Goal: Task Accomplishment & Management: Manage account settings

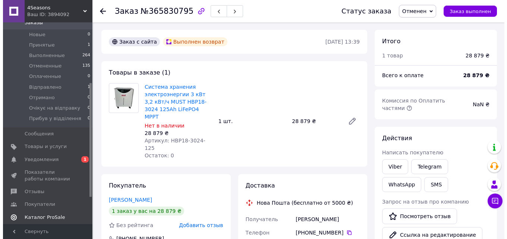
scroll to position [112, 0]
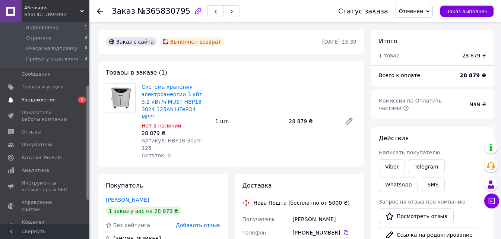
click at [51, 99] on span "Уведомления" at bounding box center [39, 100] width 34 height 7
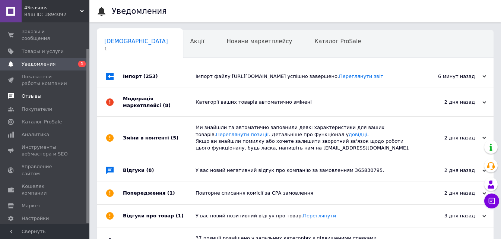
click at [38, 93] on span "Отзывы" at bounding box center [32, 96] width 20 height 7
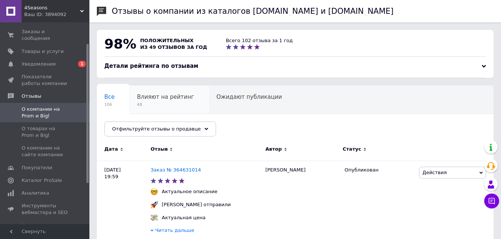
click at [186, 110] on div "Влияют на рейтинг 48" at bounding box center [169, 100] width 79 height 28
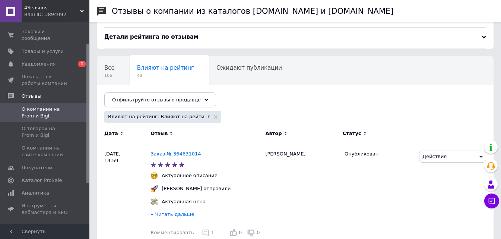
scroll to position [37, 0]
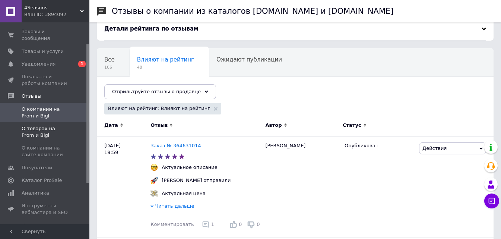
click at [67, 128] on span "О товарах на Prom и Bigl" at bounding box center [45, 131] width 47 height 13
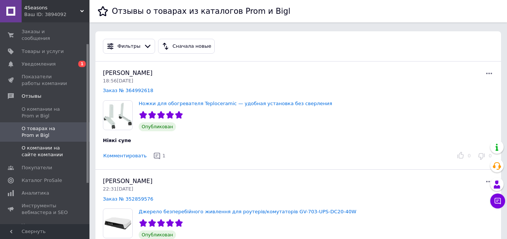
click at [65, 145] on span "О компании на сайте компании" at bounding box center [45, 151] width 47 height 13
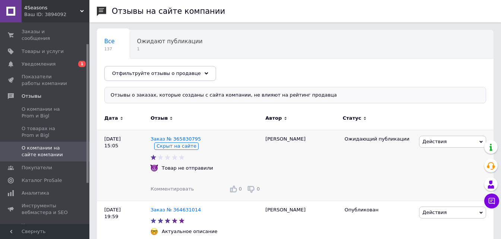
click at [443, 139] on span "Действия" at bounding box center [452, 142] width 67 height 12
click at [296, 161] on div "[PERSON_NAME]" at bounding box center [301, 165] width 79 height 71
click at [155, 43] on span "Ожидают публикации" at bounding box center [170, 41] width 66 height 7
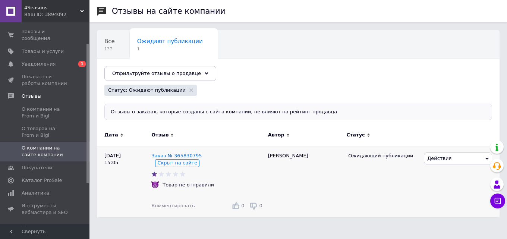
click at [442, 157] on span "Действия" at bounding box center [439, 158] width 24 height 6
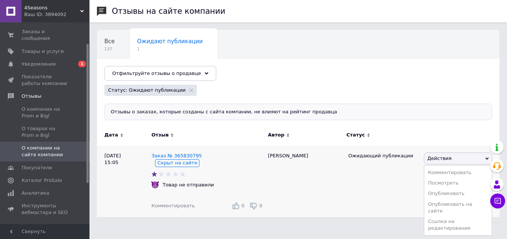
click at [383, 200] on div "Ожидающий публикации" at bounding box center [383, 181] width 78 height 71
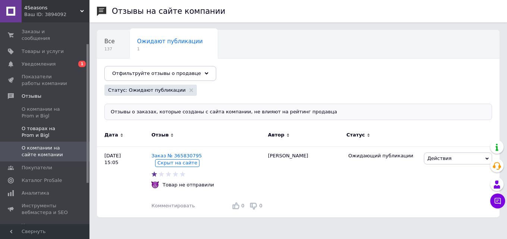
click at [39, 126] on span "О товарах на Prom и Bigl" at bounding box center [45, 131] width 47 height 13
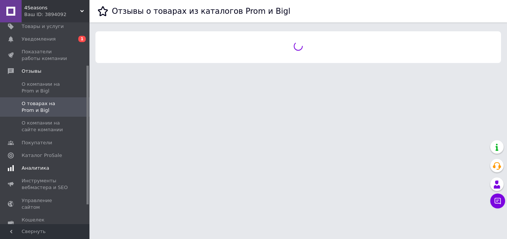
scroll to position [89, 0]
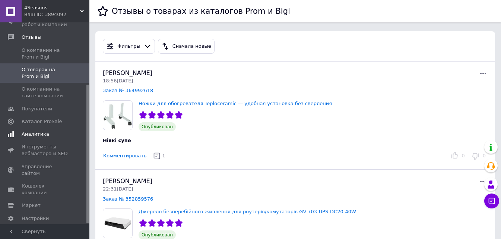
click at [40, 131] on link "Аналитика" at bounding box center [46, 134] width 92 height 13
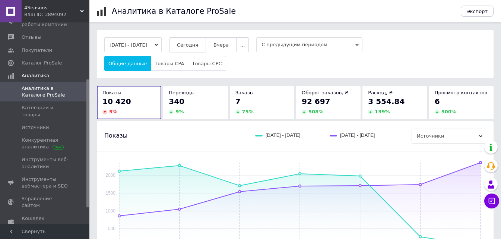
click at [198, 43] on span "Сегодня" at bounding box center [187, 45] width 21 height 6
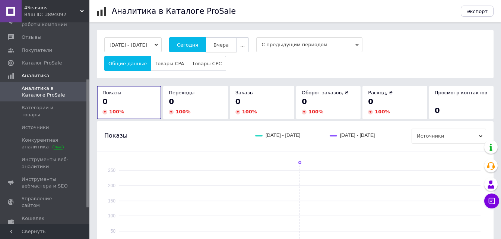
click at [237, 45] on button "Вчера" at bounding box center [221, 44] width 31 height 15
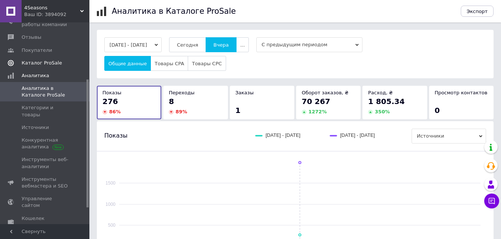
click at [57, 60] on span "Каталог ProSale" at bounding box center [45, 63] width 47 height 7
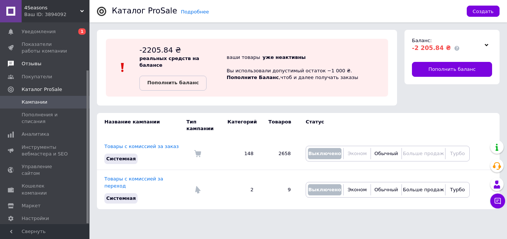
click at [53, 60] on span "Отзывы" at bounding box center [45, 63] width 47 height 7
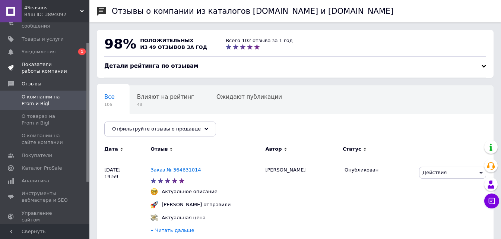
scroll to position [26, 0]
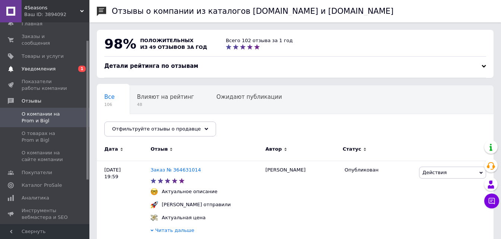
click at [47, 66] on span "Уведомления" at bounding box center [39, 69] width 34 height 7
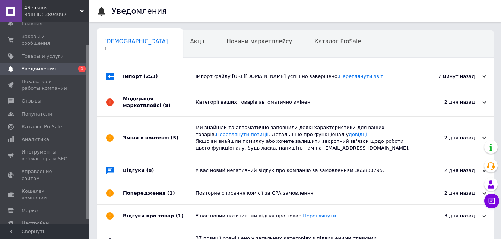
click at [274, 72] on div "Імпорт файлу [URL][DOMAIN_NAME] успішно завершено. Переглянути звіт" at bounding box center [304, 76] width 216 height 22
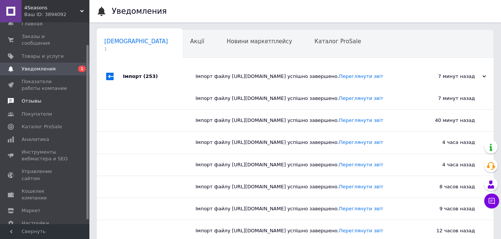
click at [35, 99] on link "Отзывы" at bounding box center [46, 101] width 92 height 13
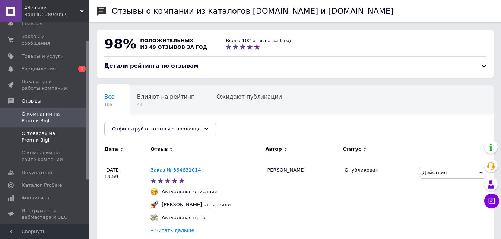
click at [52, 130] on span "О товарах на Prom и Bigl" at bounding box center [45, 136] width 47 height 13
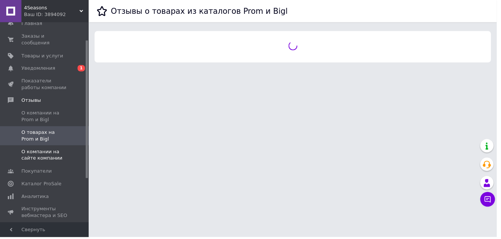
click at [51, 149] on span "О компании на сайте компании" at bounding box center [45, 155] width 47 height 13
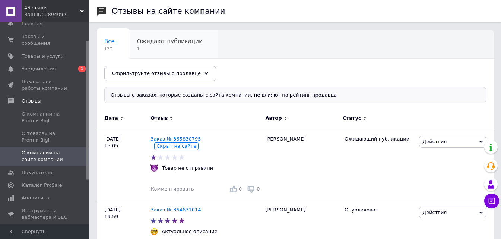
click at [147, 35] on div "Ожидают публикации 1" at bounding box center [174, 44] width 88 height 28
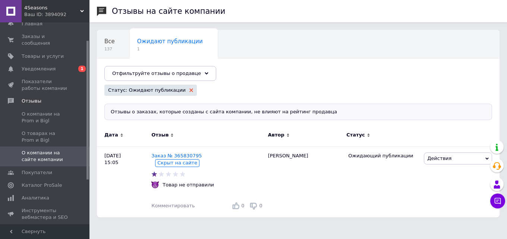
click at [189, 89] on use at bounding box center [191, 90] width 4 height 4
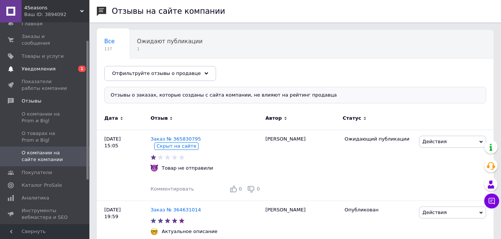
click at [41, 66] on span "Уведомления" at bounding box center [39, 69] width 34 height 7
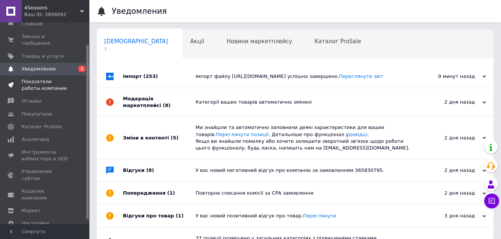
click at [42, 78] on span "Показатели работы компании" at bounding box center [45, 84] width 47 height 13
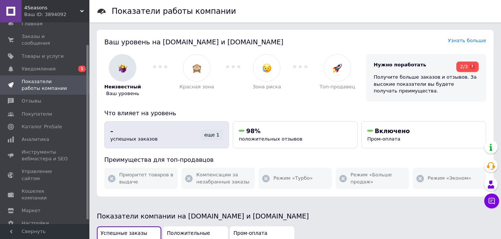
click at [143, 140] on span "успешных заказов" at bounding box center [133, 139] width 47 height 6
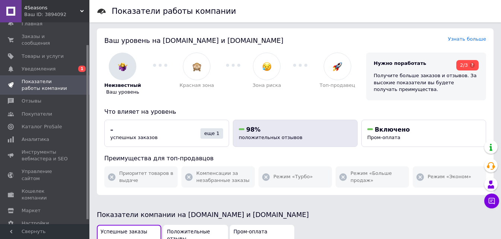
click at [284, 130] on div "98%" at bounding box center [295, 130] width 113 height 8
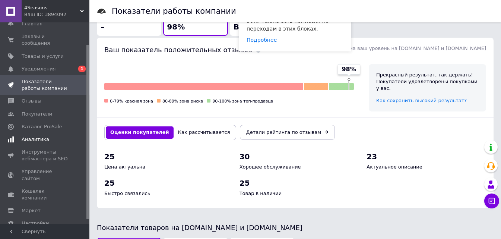
scroll to position [224, 0]
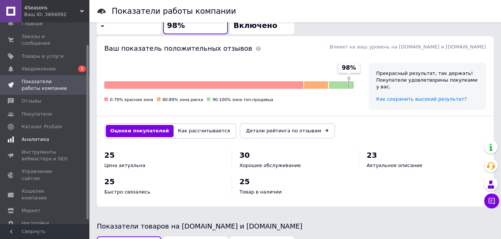
click at [54, 136] on link "Аналитика" at bounding box center [46, 139] width 92 height 13
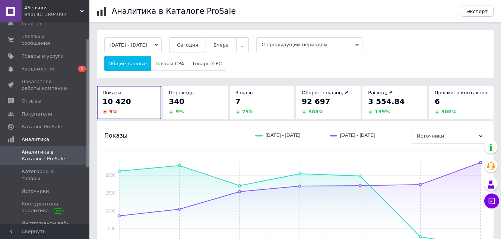
click at [194, 47] on span "Сегодня" at bounding box center [187, 45] width 21 height 6
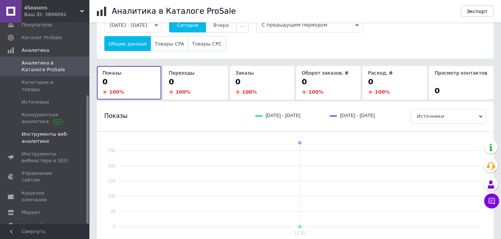
scroll to position [37, 0]
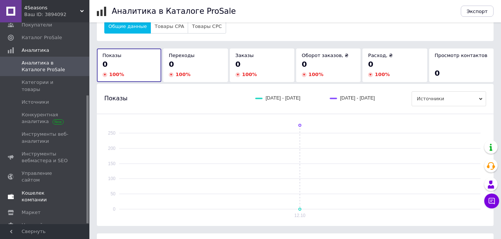
click at [39, 187] on link "Кошелек компании" at bounding box center [46, 196] width 92 height 19
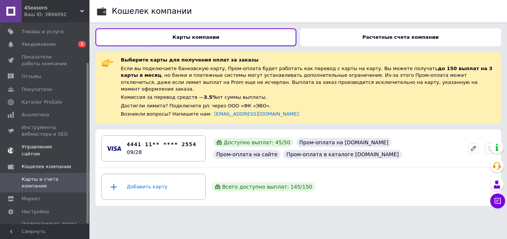
click at [48, 143] on span "Управление сайтом" at bounding box center [45, 149] width 47 height 13
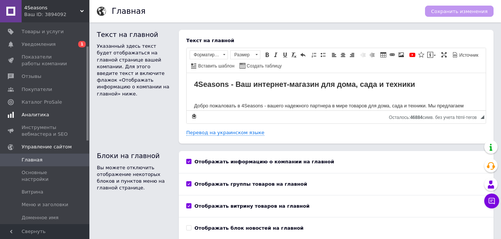
click at [41, 111] on span "Аналитика" at bounding box center [36, 114] width 28 height 7
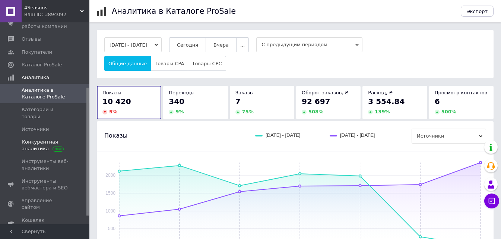
scroll to position [115, 0]
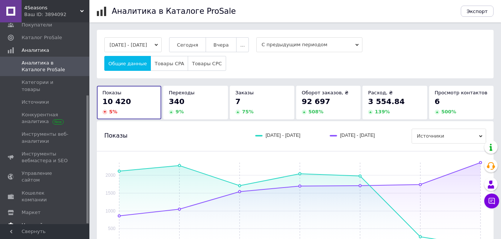
click at [36, 222] on span "Настройки" at bounding box center [35, 225] width 27 height 7
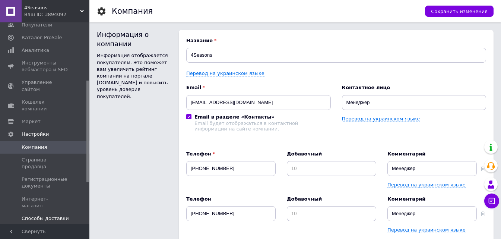
click at [54, 215] on span "Способы доставки" at bounding box center [45, 218] width 47 height 7
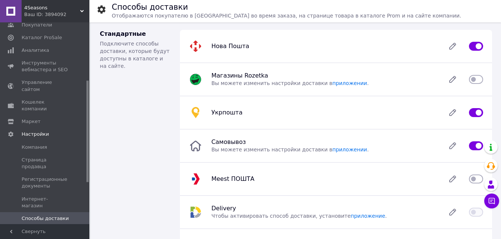
click at [52, 228] on span "Способы оплаты" at bounding box center [43, 231] width 42 height 7
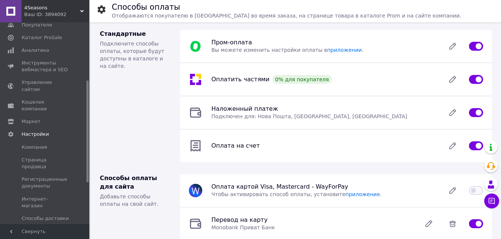
click at [482, 82] on input "checkbox" at bounding box center [476, 79] width 14 height 7
checkbox input "false"
click at [37, 34] on span "Каталог ProSale" at bounding box center [42, 37] width 40 height 7
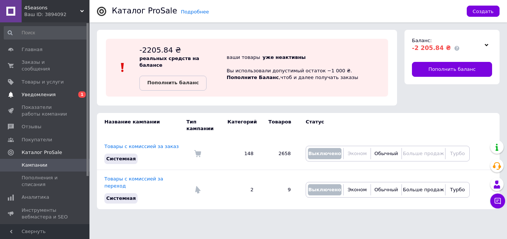
click at [39, 91] on span "Уведомления" at bounding box center [39, 94] width 34 height 7
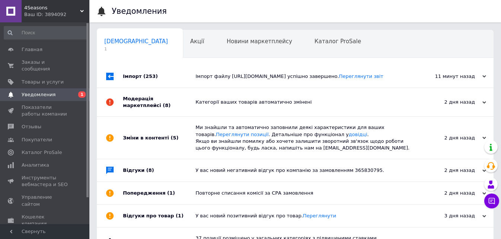
click at [458, 105] on div "2 дня назад" at bounding box center [449, 102] width 75 height 7
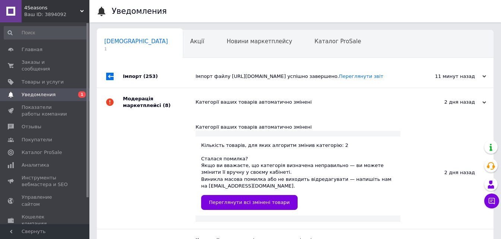
click at [461, 84] on div "11 минут назад [DATE]" at bounding box center [453, 76] width 82 height 22
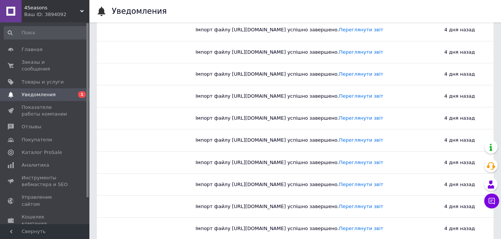
scroll to position [633, 0]
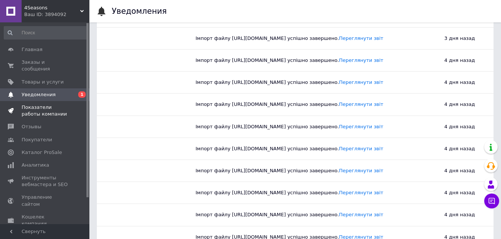
click at [33, 101] on link "Показатели работы компании" at bounding box center [46, 110] width 92 height 19
